Goal: Task Accomplishment & Management: Manage account settings

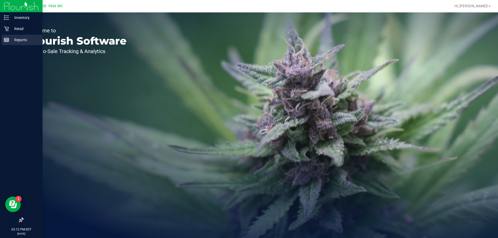
click at [7, 35] on div "Reports" at bounding box center [22, 40] width 41 height 10
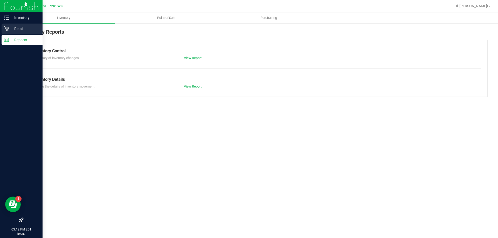
click at [20, 29] on p "Retail" at bounding box center [24, 29] width 31 height 6
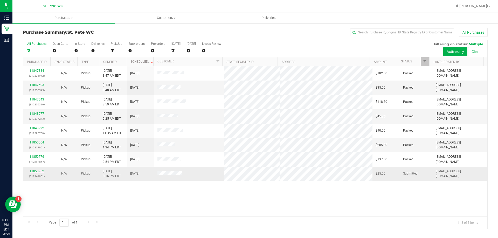
click at [42, 171] on link "11850962" at bounding box center [37, 172] width 15 height 4
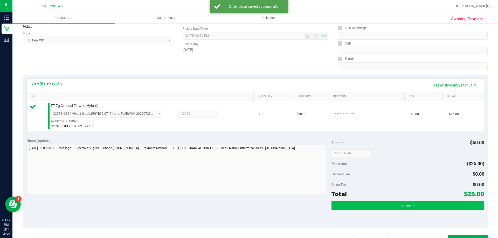
scroll to position [104, 0]
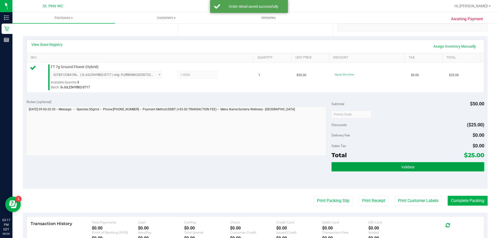
click at [396, 163] on button "Validate" at bounding box center [407, 166] width 153 height 9
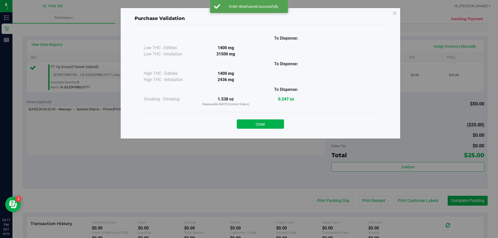
click at [263, 116] on div "Close" at bounding box center [260, 122] width 236 height 13
drag, startPoint x: 262, startPoint y: 118, endPoint x: 257, endPoint y: 135, distance: 17.1
click at [262, 120] on div "Close" at bounding box center [260, 122] width 236 height 13
click at [254, 124] on button "Close" at bounding box center [260, 124] width 47 height 9
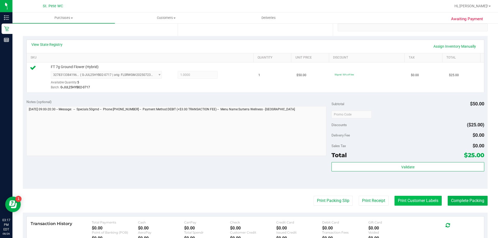
click at [403, 200] on button "Print Customer Labels" at bounding box center [417, 201] width 47 height 10
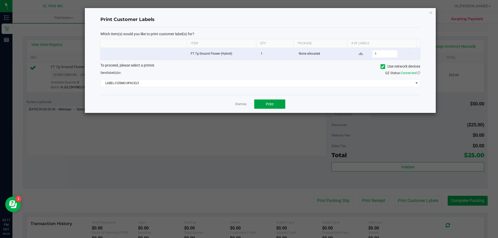
click at [270, 101] on button "Print" at bounding box center [269, 104] width 31 height 9
click at [237, 106] on link "Dismiss" at bounding box center [240, 104] width 11 height 4
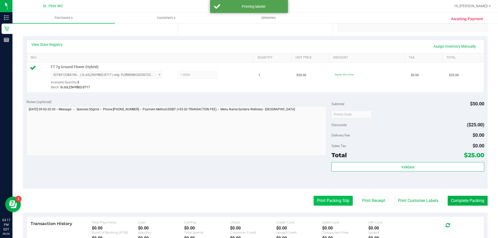
click at [340, 205] on button "Print Packing Slip" at bounding box center [333, 201] width 39 height 10
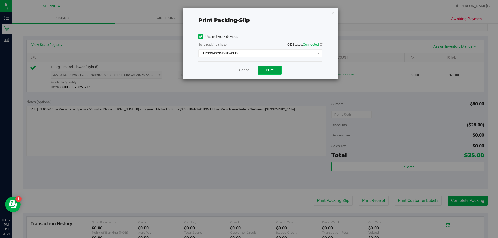
click at [268, 70] on span "Print" at bounding box center [270, 70] width 8 height 4
click at [245, 70] on link "Cancel" at bounding box center [244, 70] width 11 height 5
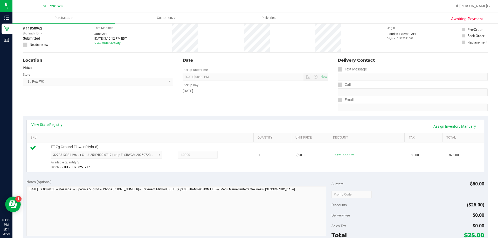
scroll to position [0, 0]
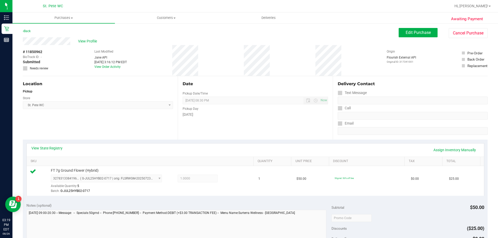
click at [324, 40] on div "View Profile" at bounding box center [211, 41] width 376 height 8
click at [287, 124] on div "Date Pickup Date/Time [DATE] Now [DATE] 08:30 PM Now Pickup Day [DATE]" at bounding box center [255, 108] width 155 height 64
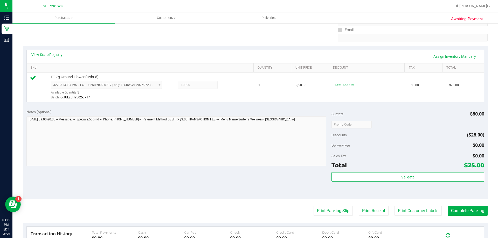
scroll to position [94, 0]
click at [341, 172] on div "Subtotal $50.00 Discounts ($25.00) Delivery Fee $0.00 Sales Tax $0.00 Total $25…" at bounding box center [407, 152] width 153 height 86
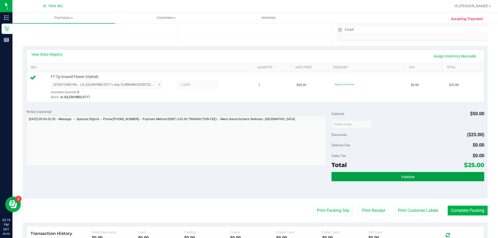
click at [341, 176] on button "Validate" at bounding box center [407, 176] width 153 height 9
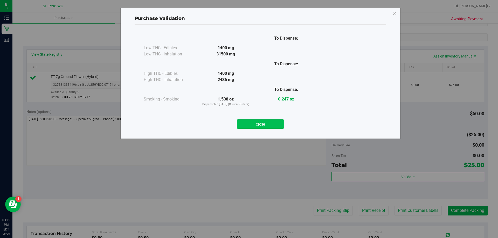
click at [259, 123] on button "Close" at bounding box center [260, 124] width 47 height 9
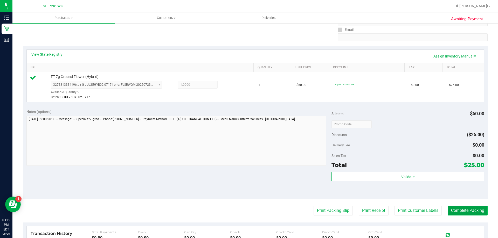
click at [457, 213] on button "Complete Packing" at bounding box center [468, 211] width 40 height 10
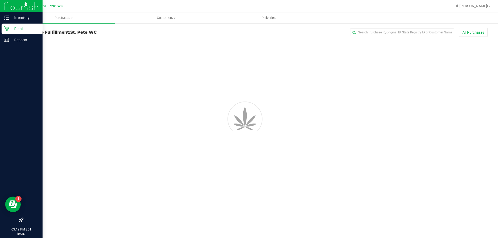
click at [16, 30] on p "Retail" at bounding box center [24, 29] width 31 height 6
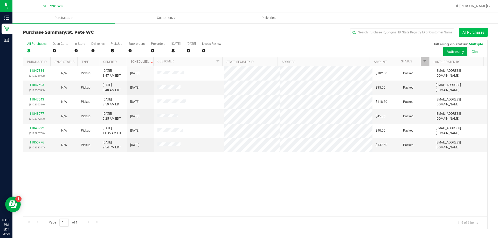
click at [470, 31] on button "All Purchases" at bounding box center [473, 32] width 29 height 9
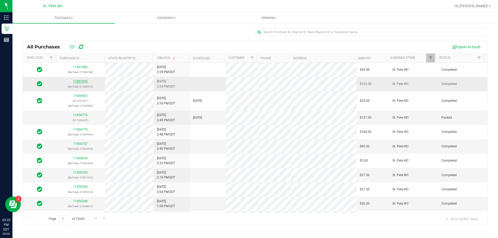
click at [79, 81] on link "11851035" at bounding box center [80, 82] width 15 height 4
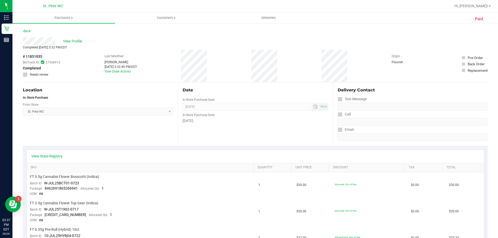
click at [127, 140] on div "Location In-Store Purchase From Store [GEOGRAPHIC_DATA][PERSON_NAME] WC Select …" at bounding box center [100, 114] width 155 height 64
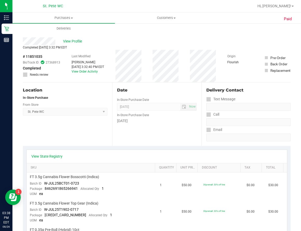
click at [165, 34] on div "Back" at bounding box center [157, 32] width 268 height 9
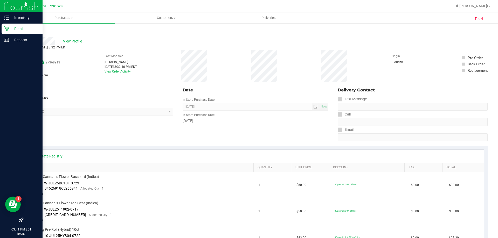
click at [7, 31] on icon at bounding box center [6, 28] width 5 height 5
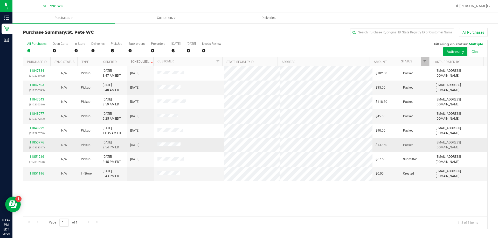
click at [33, 152] on td "11850776 (317333347)" at bounding box center [36, 145] width 27 height 14
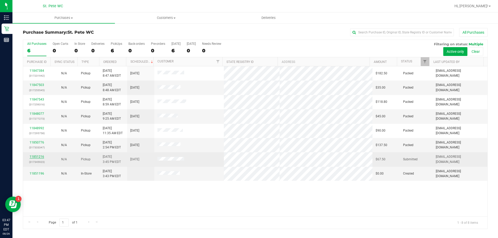
click at [31, 157] on link "11851216" at bounding box center [37, 157] width 15 height 4
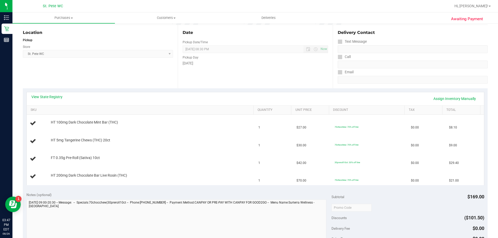
scroll to position [52, 0]
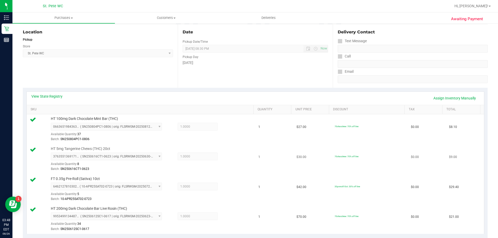
click at [322, 171] on td "$30.00" at bounding box center [312, 159] width 38 height 30
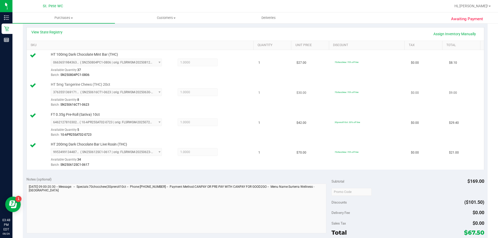
scroll to position [156, 0]
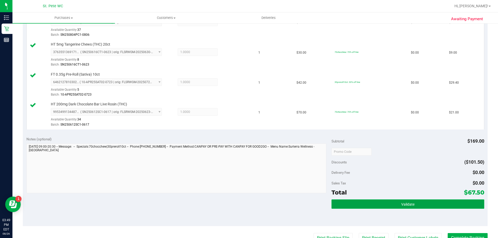
click at [415, 209] on button "Validate" at bounding box center [407, 204] width 153 height 9
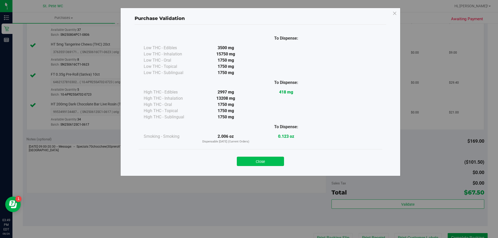
click at [260, 162] on button "Close" at bounding box center [260, 161] width 47 height 9
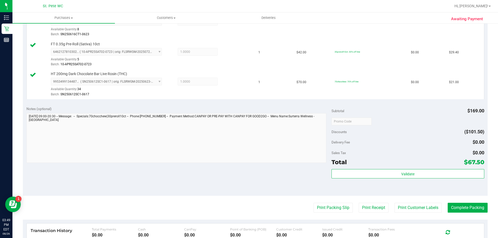
scroll to position [188, 0]
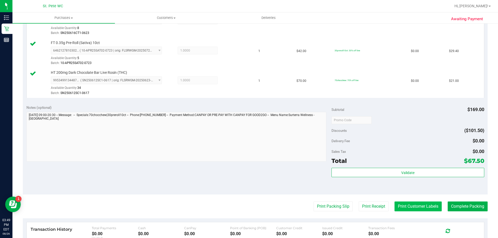
click at [420, 209] on button "Print Customer Labels" at bounding box center [417, 207] width 47 height 10
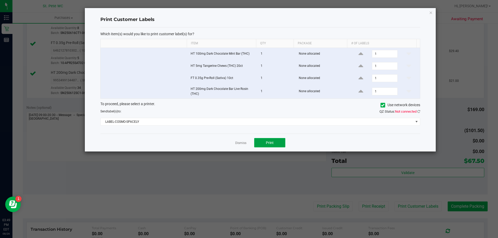
click at [274, 139] on button "Print" at bounding box center [269, 142] width 31 height 9
click at [238, 143] on link "Dismiss" at bounding box center [240, 143] width 11 height 4
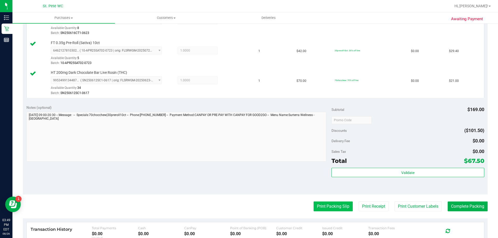
click at [329, 208] on button "Print Packing Slip" at bounding box center [333, 207] width 39 height 10
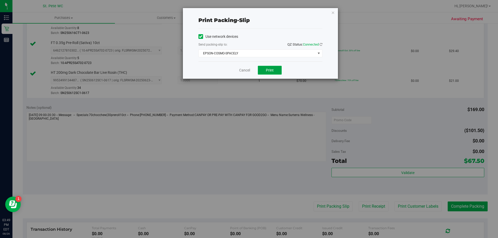
click at [276, 72] on button "Print" at bounding box center [270, 70] width 24 height 9
click at [247, 70] on link "Cancel" at bounding box center [244, 70] width 11 height 5
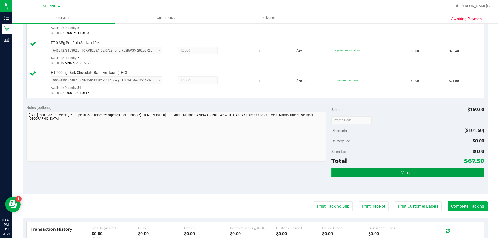
click at [433, 174] on button "Validate" at bounding box center [407, 172] width 153 height 9
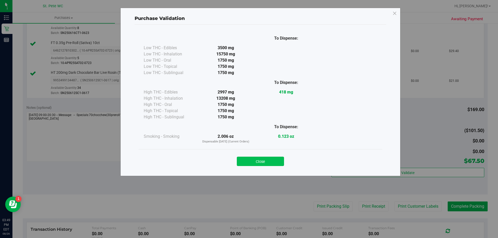
click at [278, 166] on button "Close" at bounding box center [260, 161] width 47 height 9
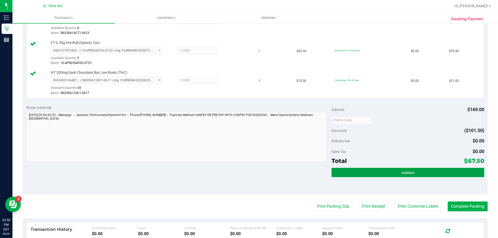
click at [377, 174] on button "Validate" at bounding box center [407, 172] width 153 height 9
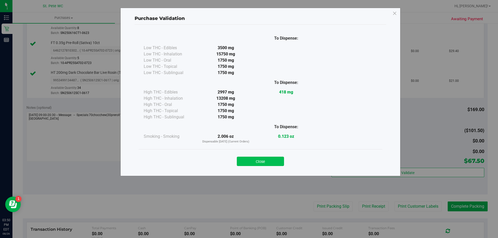
click at [272, 160] on button "Close" at bounding box center [260, 161] width 47 height 9
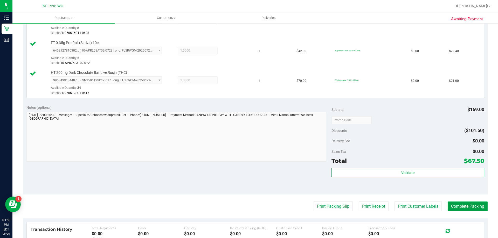
click at [454, 207] on button "Complete Packing" at bounding box center [468, 207] width 40 height 10
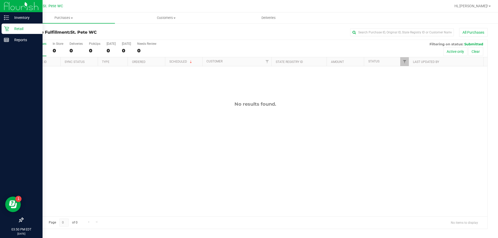
click at [14, 31] on p "Retail" at bounding box center [24, 29] width 31 height 6
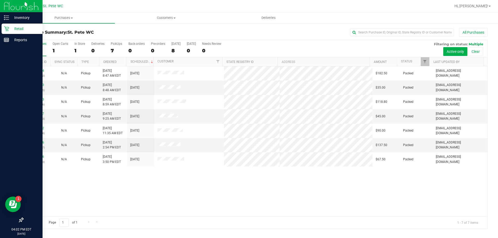
click at [11, 31] on p "Retail" at bounding box center [24, 29] width 31 height 6
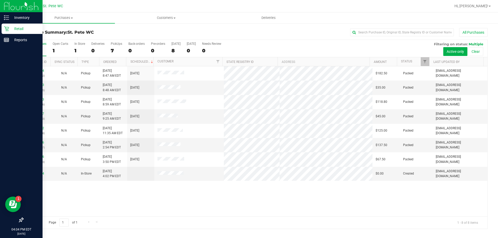
click at [6, 29] on icon at bounding box center [6, 28] width 5 height 5
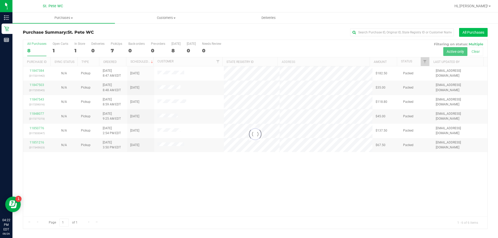
click at [466, 31] on button "All Purchases" at bounding box center [473, 32] width 29 height 9
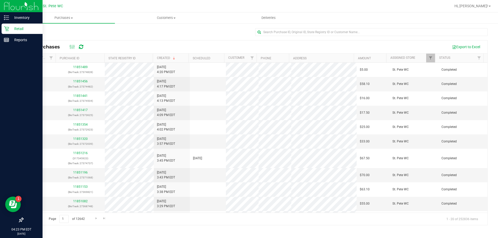
click at [6, 31] on icon at bounding box center [6, 28] width 5 height 5
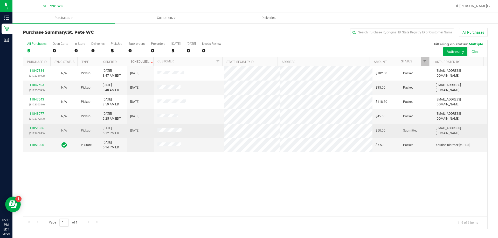
click at [37, 129] on link "11851886" at bounding box center [37, 129] width 15 height 4
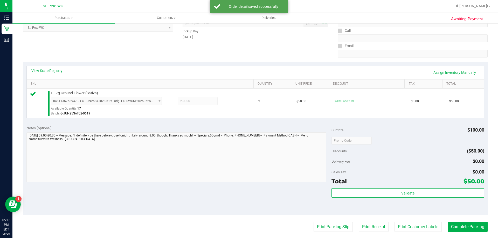
scroll to position [78, 0]
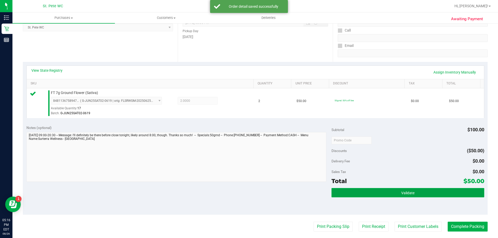
click at [400, 197] on button "Validate" at bounding box center [407, 192] width 153 height 9
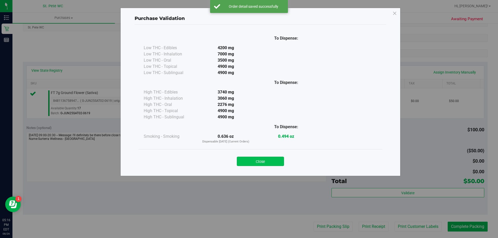
click at [273, 160] on button "Close" at bounding box center [260, 161] width 47 height 9
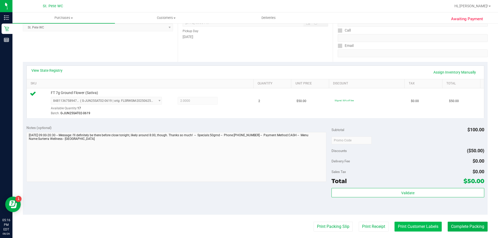
click at [426, 230] on button "Print Customer Labels" at bounding box center [417, 227] width 47 height 10
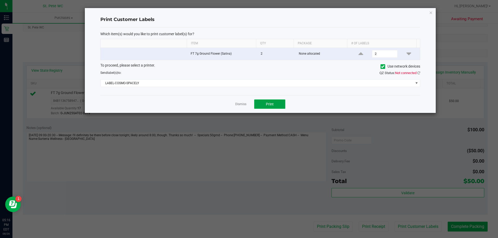
click at [275, 104] on button "Print" at bounding box center [269, 104] width 31 height 9
click at [239, 102] on link "Dismiss" at bounding box center [240, 104] width 11 height 4
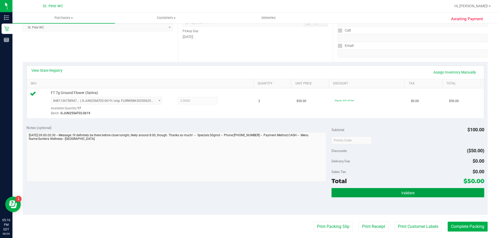
click at [447, 196] on button "Validate" at bounding box center [407, 192] width 153 height 9
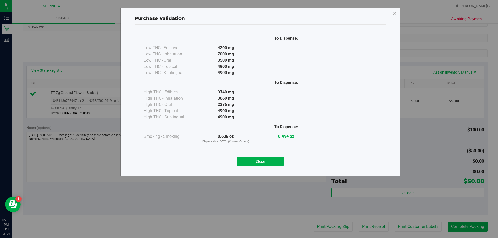
click at [260, 169] on div "Close" at bounding box center [260, 159] width 244 height 21
click at [249, 144] on div "To Dispense: Low THC - Edibles 4200 mg" at bounding box center [260, 91] width 244 height 118
click at [255, 157] on button "Close" at bounding box center [260, 161] width 47 height 9
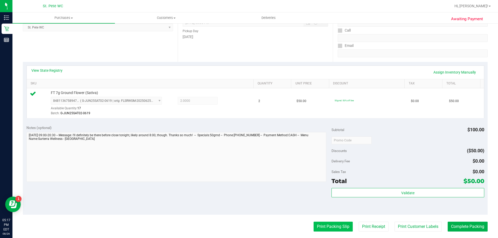
click at [335, 227] on button "Print Packing Slip" at bounding box center [333, 227] width 39 height 10
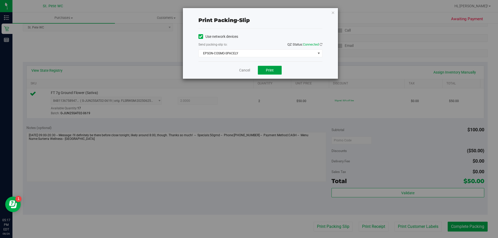
click at [275, 74] on button "Print" at bounding box center [270, 70] width 24 height 9
click at [240, 70] on link "Cancel" at bounding box center [244, 70] width 11 height 5
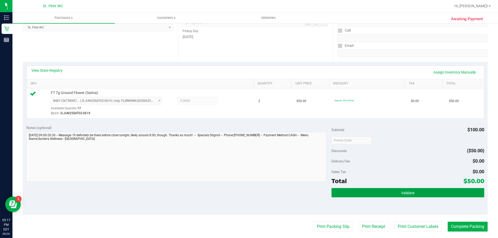
click at [453, 195] on button "Validate" at bounding box center [407, 192] width 153 height 9
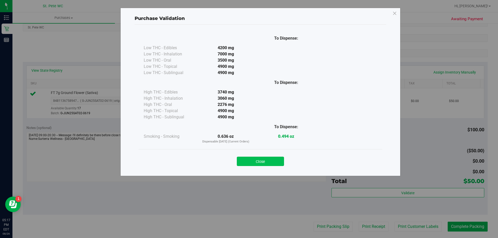
click at [275, 163] on button "Close" at bounding box center [260, 161] width 47 height 9
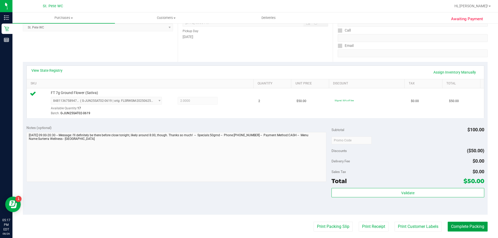
click at [473, 226] on button "Complete Packing" at bounding box center [468, 227] width 40 height 10
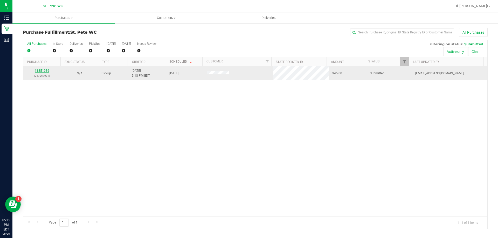
click at [39, 71] on link "11851936" at bounding box center [42, 71] width 15 height 4
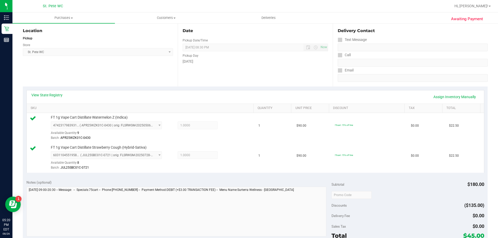
scroll to position [91, 0]
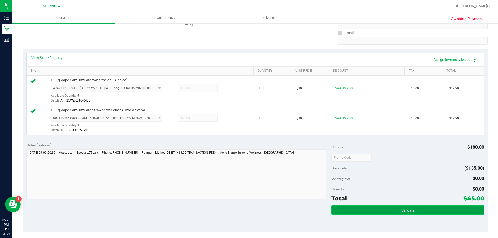
click at [404, 206] on button "Validate" at bounding box center [407, 210] width 153 height 9
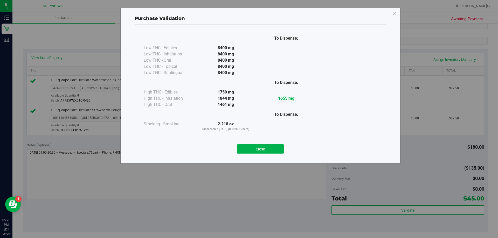
click at [359, 208] on div "Purchase Validation To Dispense: Low THC - Edibles 8400 mg" at bounding box center [251, 119] width 502 height 238
click at [279, 149] on button "Close" at bounding box center [260, 148] width 47 height 9
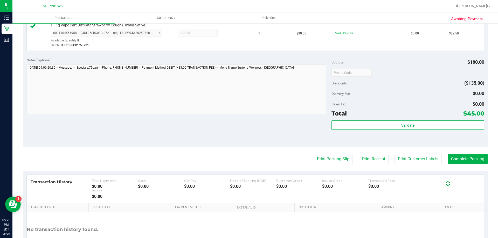
scroll to position [178, 0]
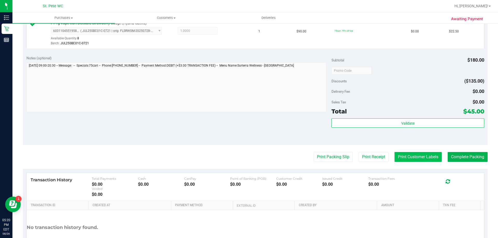
click at [424, 158] on button "Print Customer Labels" at bounding box center [417, 157] width 47 height 10
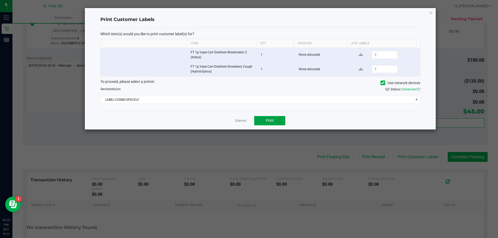
click at [268, 123] on button "Print" at bounding box center [269, 120] width 31 height 9
click at [239, 119] on link "Dismiss" at bounding box center [240, 121] width 11 height 4
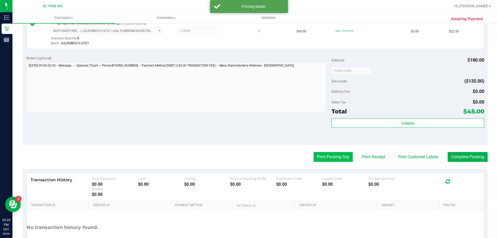
click at [315, 160] on button "Print Packing Slip" at bounding box center [333, 157] width 39 height 10
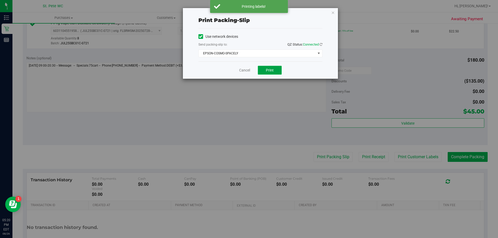
click at [274, 70] on button "Print" at bounding box center [270, 70] width 24 height 9
click at [242, 72] on link "Cancel" at bounding box center [244, 70] width 11 height 5
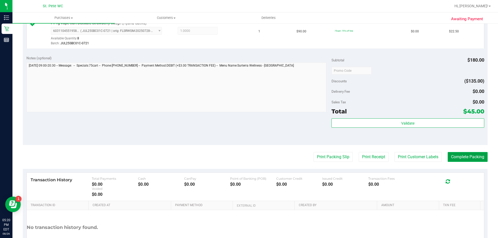
click at [471, 157] on button "Complete Packing" at bounding box center [468, 157] width 40 height 10
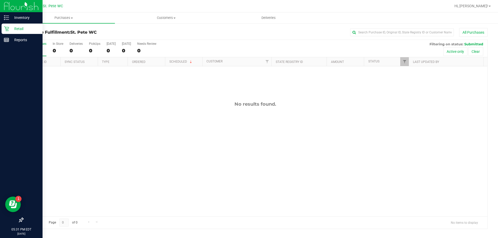
click at [3, 28] on div "Retail" at bounding box center [22, 29] width 41 height 10
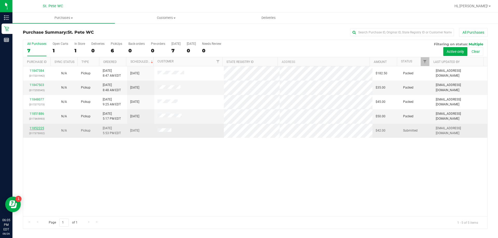
click at [37, 128] on link "11852225" at bounding box center [37, 129] width 15 height 4
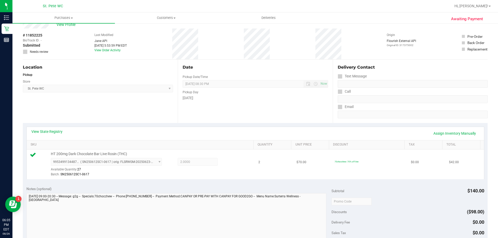
scroll to position [52, 0]
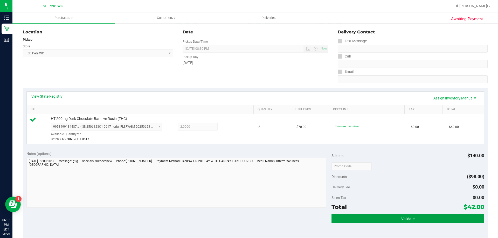
click at [442, 221] on button "Validate" at bounding box center [407, 218] width 153 height 9
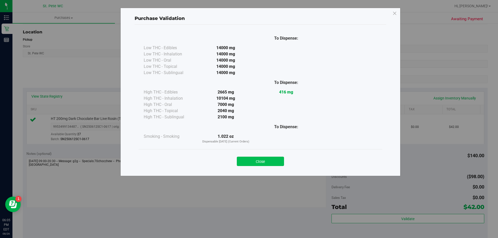
click at [262, 158] on button "Close" at bounding box center [260, 161] width 47 height 9
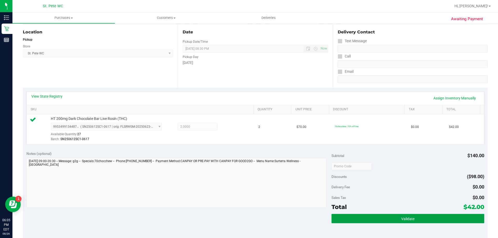
click at [379, 217] on button "Validate" at bounding box center [407, 218] width 153 height 9
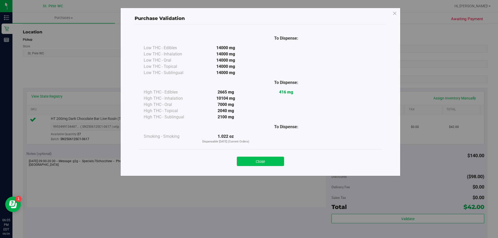
click at [252, 160] on button "Close" at bounding box center [260, 161] width 47 height 9
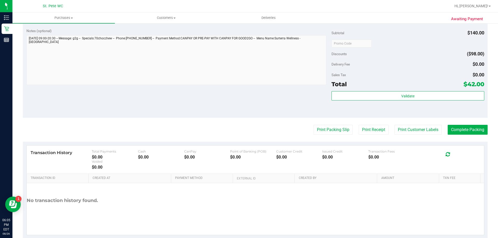
scroll to position [186, 0]
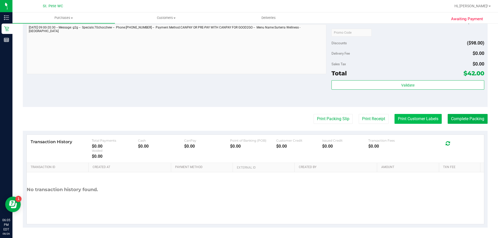
click at [405, 117] on button "Print Customer Labels" at bounding box center [417, 119] width 47 height 10
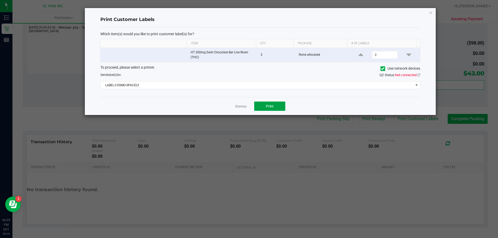
click at [257, 104] on button "Print" at bounding box center [269, 106] width 31 height 9
click at [223, 104] on div "Dismiss Print" at bounding box center [260, 106] width 320 height 18
click at [239, 108] on link "Dismiss" at bounding box center [240, 107] width 11 height 4
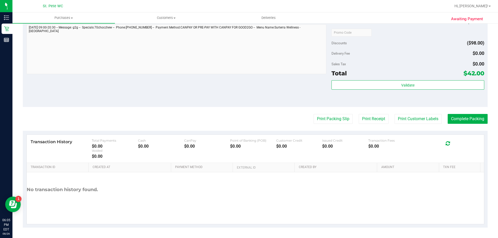
scroll to position [134, 0]
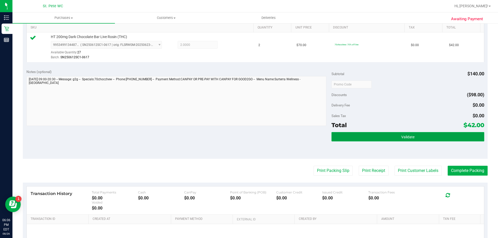
click at [356, 133] on button "Validate" at bounding box center [407, 136] width 153 height 9
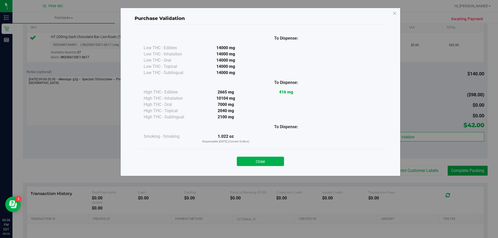
click at [263, 160] on button "Close" at bounding box center [260, 161] width 47 height 9
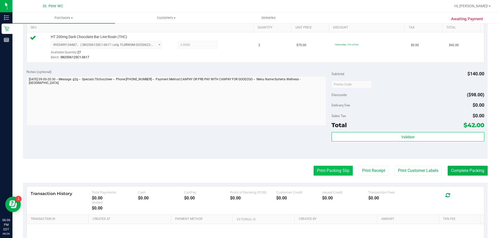
click at [328, 170] on button "Print Packing Slip" at bounding box center [333, 171] width 39 height 10
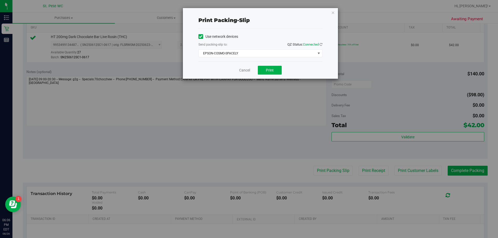
click at [274, 76] on div "Cancel Print" at bounding box center [260, 69] width 124 height 17
click at [274, 72] on button "Print" at bounding box center [270, 70] width 24 height 9
click at [246, 70] on link "Cancel" at bounding box center [244, 70] width 11 height 5
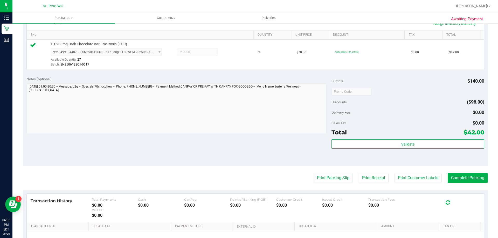
scroll to position [128, 0]
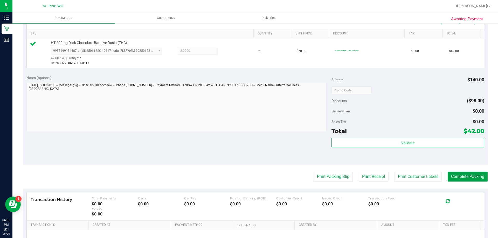
click at [463, 175] on button "Complete Packing" at bounding box center [468, 177] width 40 height 10
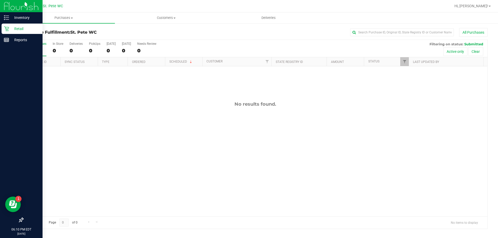
click at [9, 28] on p "Retail" at bounding box center [24, 29] width 31 height 6
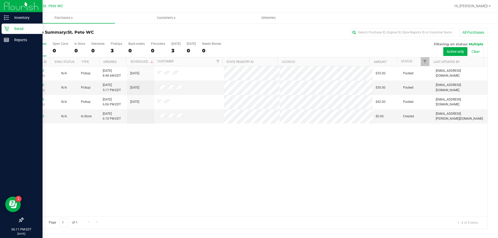
click at [12, 29] on p "Retail" at bounding box center [24, 29] width 31 height 6
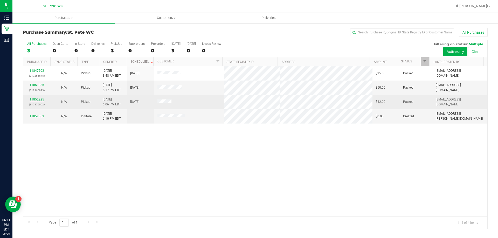
click at [39, 99] on link "11852225" at bounding box center [37, 100] width 15 height 4
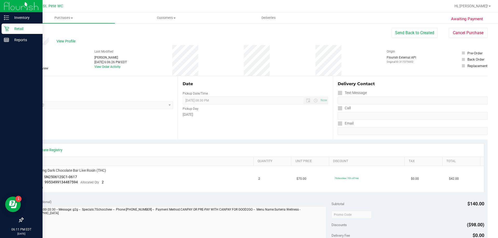
click at [8, 28] on icon at bounding box center [6, 28] width 5 height 5
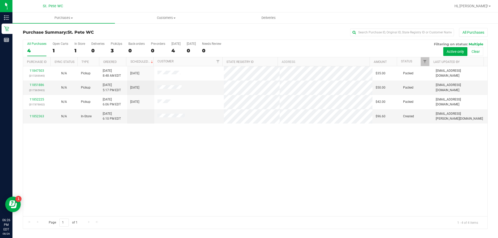
click at [181, 160] on div "11847503 (317255545) N/A Pickup [DATE] 8:48 AM EDT 8/26/2025 $35.00 Packed [EMA…" at bounding box center [255, 141] width 464 height 150
click at [38, 115] on link "11852537" at bounding box center [37, 114] width 15 height 4
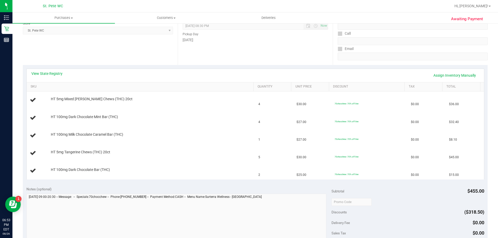
scroll to position [81, 0]
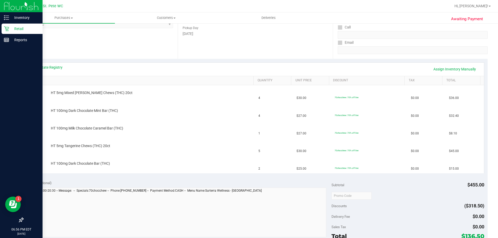
click at [11, 26] on p "Retail" at bounding box center [24, 29] width 31 height 6
